Goal: Find specific page/section: Find specific page/section

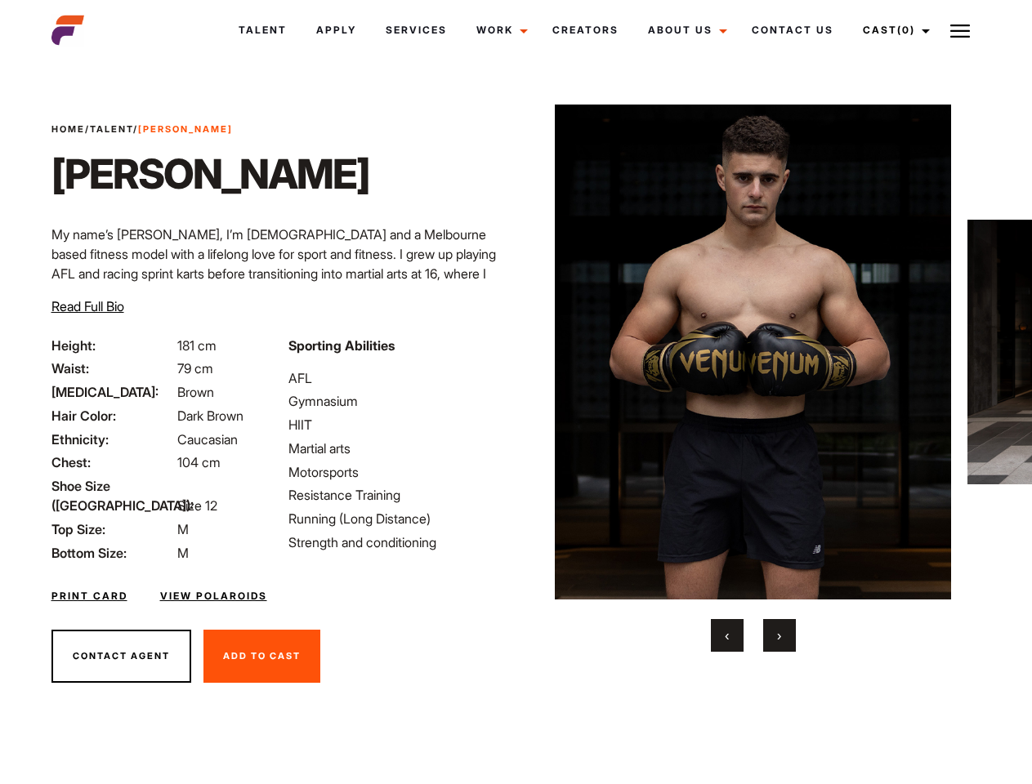
click at [891, 30] on link "Cast (0)" at bounding box center [894, 30] width 92 height 44
click at [960, 30] on img at bounding box center [960, 31] width 20 height 20
click at [752, 378] on img at bounding box center [753, 352] width 396 height 495
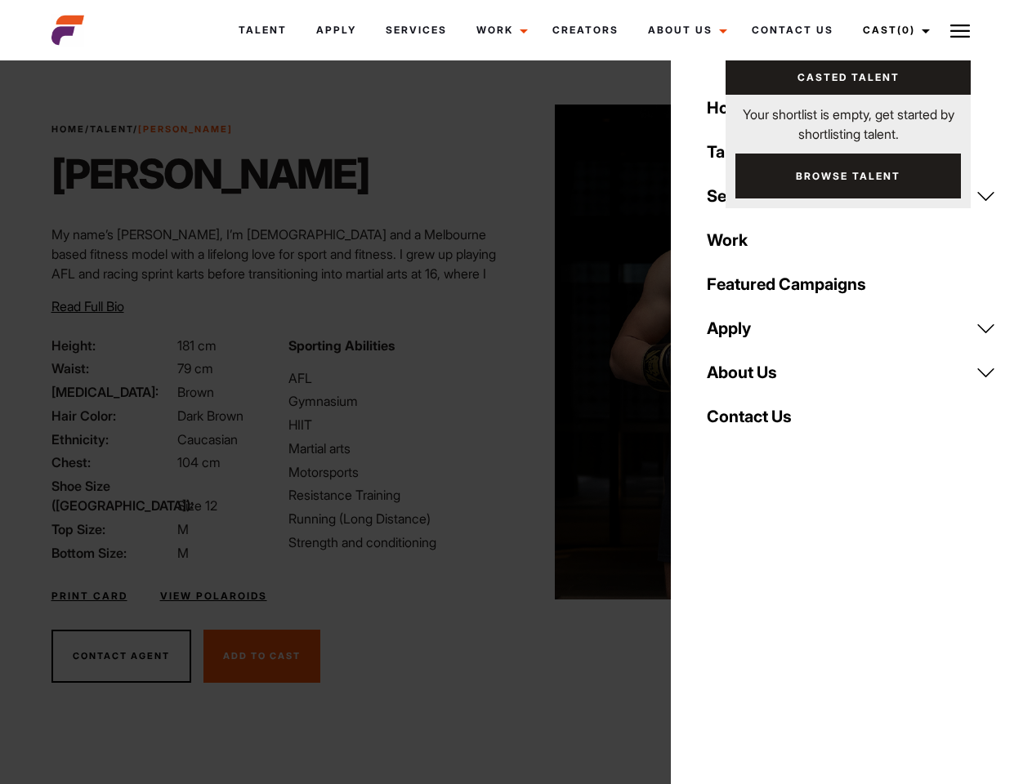
click at [516, 352] on div "Sporting Abilities AFL Gymnasium HIIT Martial arts Motorsports Resistance Train…" at bounding box center [397, 449] width 237 height 227
click at [727, 636] on button "‹" at bounding box center [727, 635] width 33 height 33
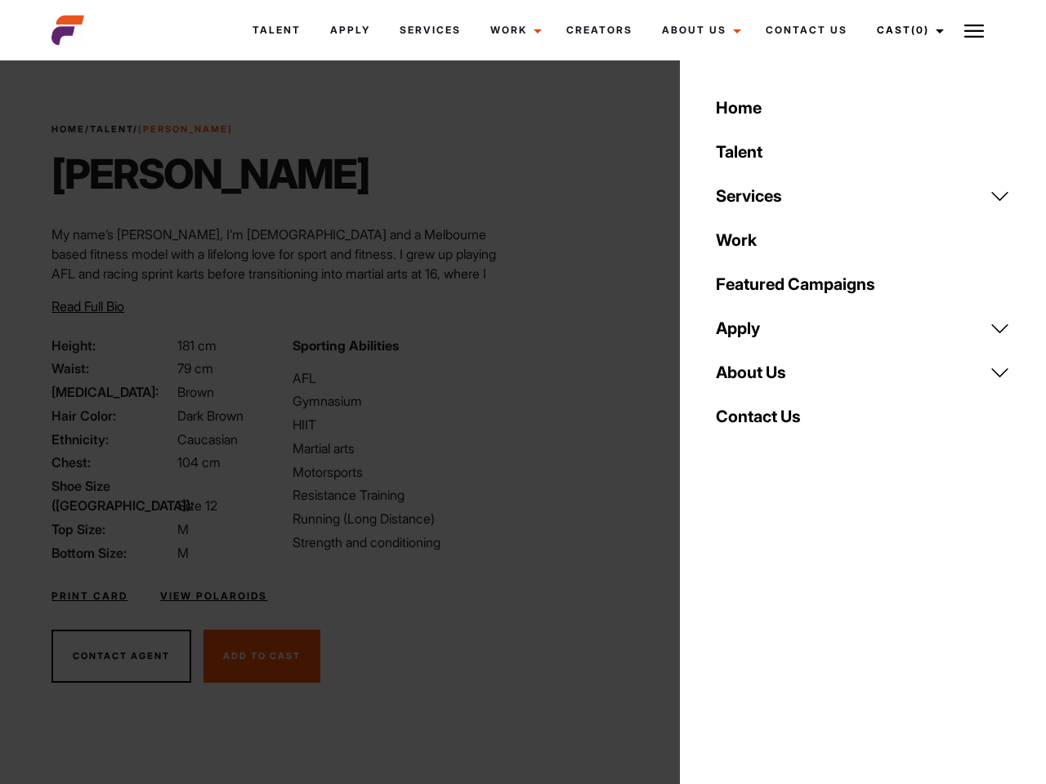
click at [779, 636] on div "Home Talent Services Talent Casting Photography Videography Creative Hair and M…" at bounding box center [863, 392] width 366 height 784
